Goal: Task Accomplishment & Management: Manage account settings

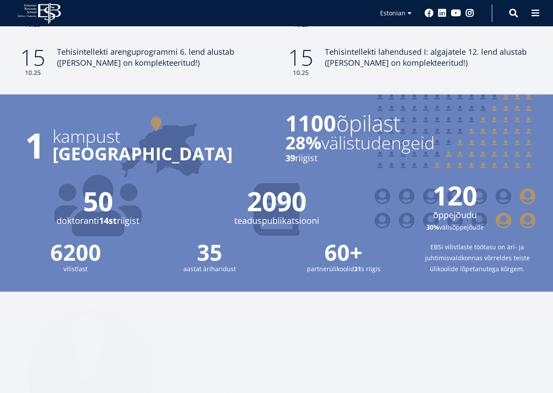
scroll to position [1130, 0]
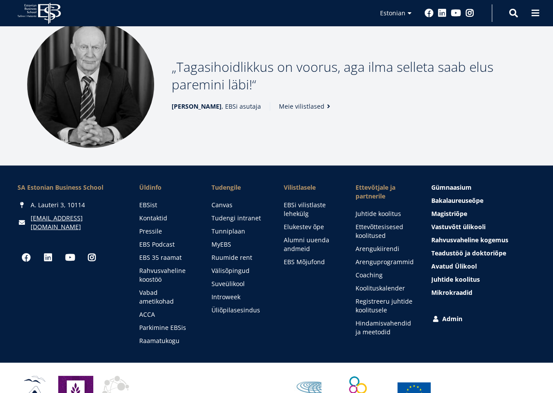
click at [30, 108] on img at bounding box center [90, 84] width 127 height 127
click at [297, 236] on link "Alumni uuenda andmeid" at bounding box center [311, 245] width 55 height 18
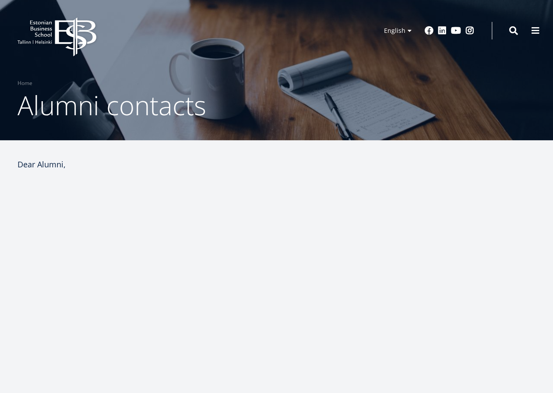
select select "**"
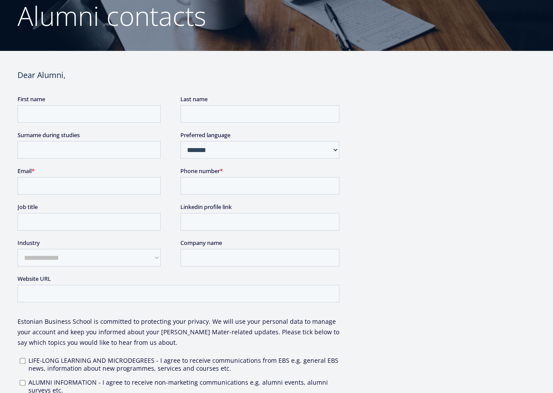
scroll to position [90, 0]
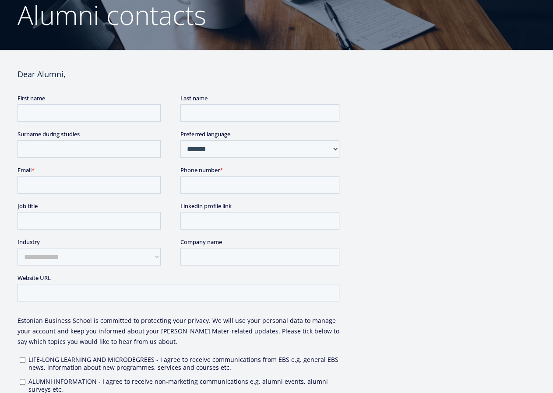
click at [394, 195] on aside at bounding box center [448, 356] width 175 height 579
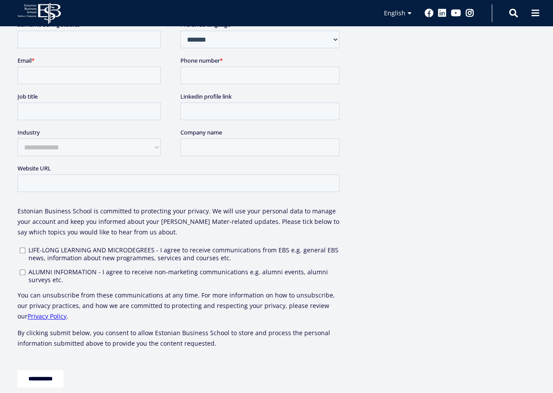
scroll to position [0, 0]
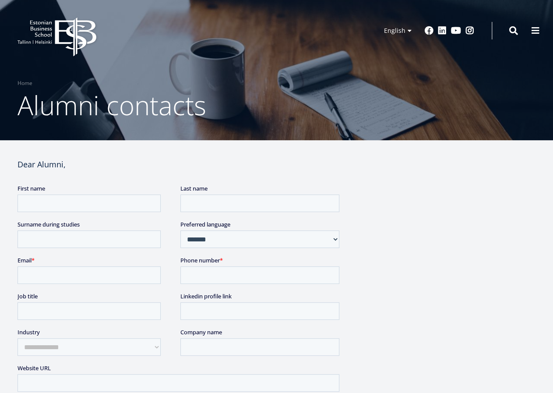
drag, startPoint x: 148, startPoint y: 65, endPoint x: 413, endPoint y: 237, distance: 315.5
